Goal: Task Accomplishment & Management: Manage account settings

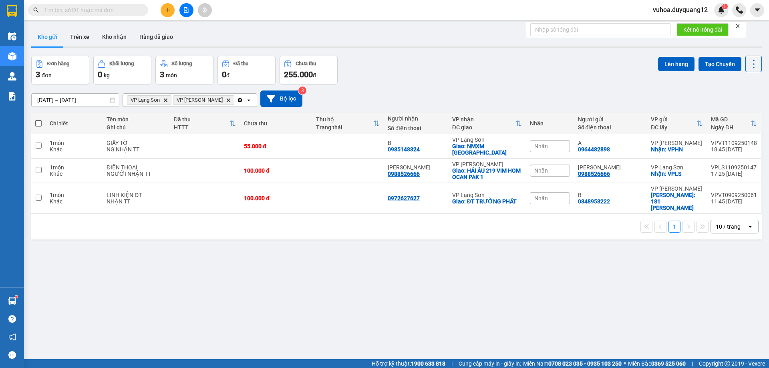
click at [441, 85] on div "[DATE] – [DATE] Press the down arrow key to interact with the calendar and sele…" at bounding box center [396, 98] width 730 height 28
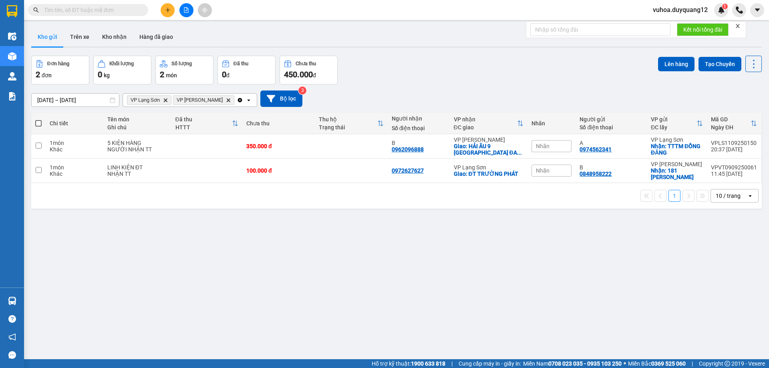
click at [667, 12] on span "vuhoa.duyquang12" at bounding box center [680, 10] width 68 height 10
click at [655, 26] on li "Đăng xuất" at bounding box center [679, 24] width 68 height 13
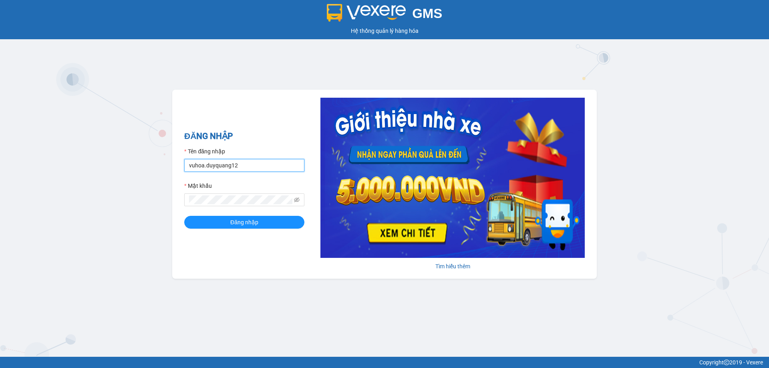
drag, startPoint x: 258, startPoint y: 167, endPoint x: 265, endPoint y: 166, distance: 7.7
click at [258, 167] on input "vuhoa.duyquang12" at bounding box center [244, 165] width 120 height 13
type input "xuan.duyquang12"
click at [215, 218] on button "Đăng nhập" at bounding box center [244, 222] width 120 height 13
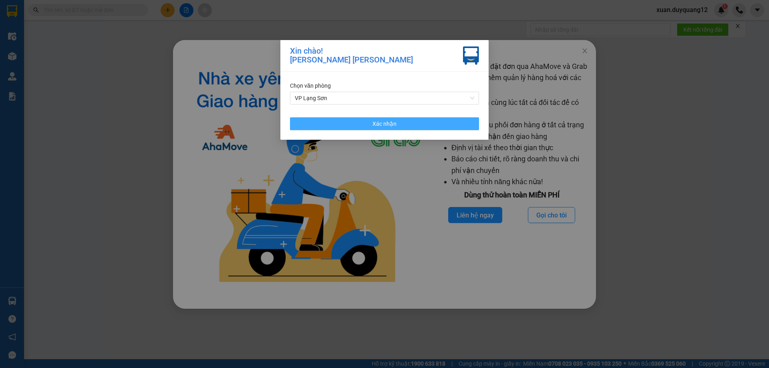
click at [426, 128] on button "Xác nhận" at bounding box center [384, 123] width 189 height 13
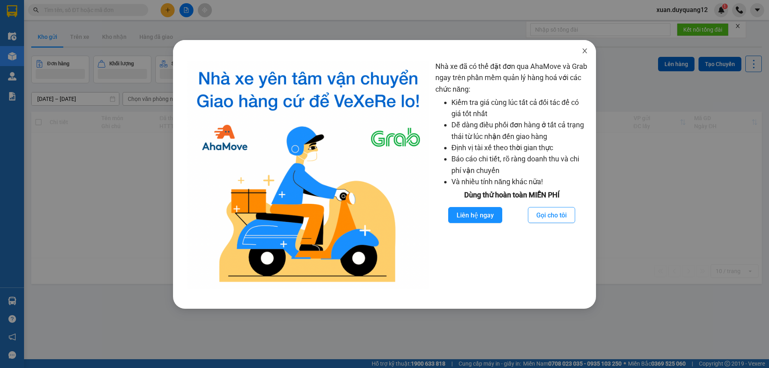
click at [584, 51] on icon "close" at bounding box center [584, 51] width 6 height 6
